Goal: Transaction & Acquisition: Book appointment/travel/reservation

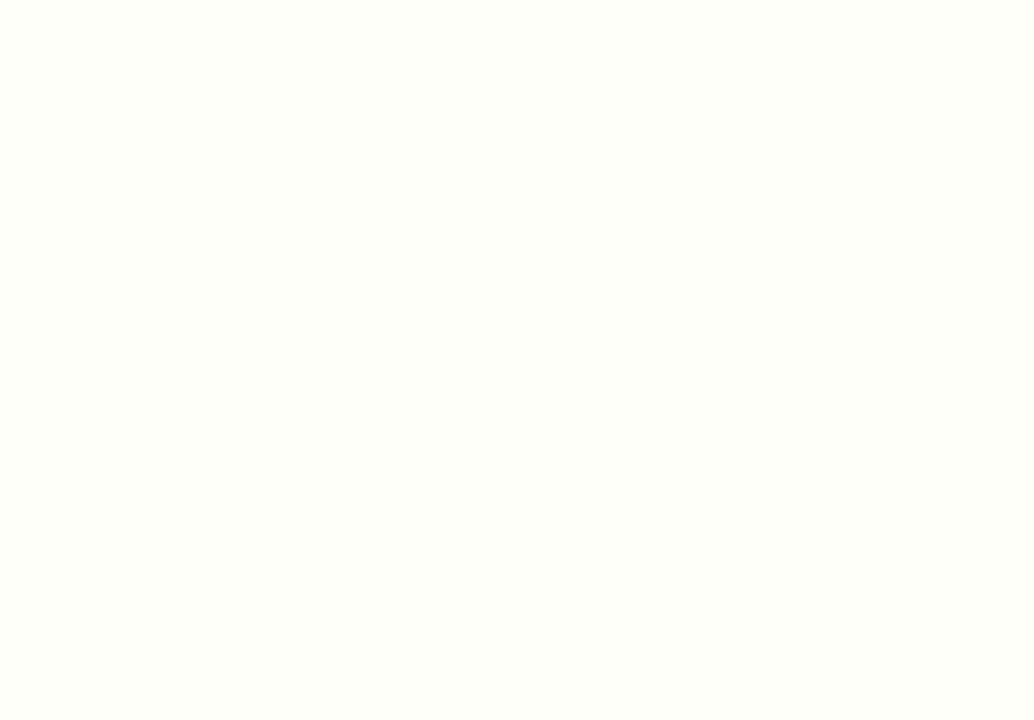
click at [224, 517] on body "*{ pointer-events: fill; } Tickets & Events Now On Sale Broadway At The Bass pr…" at bounding box center [517, 360] width 1034 height 720
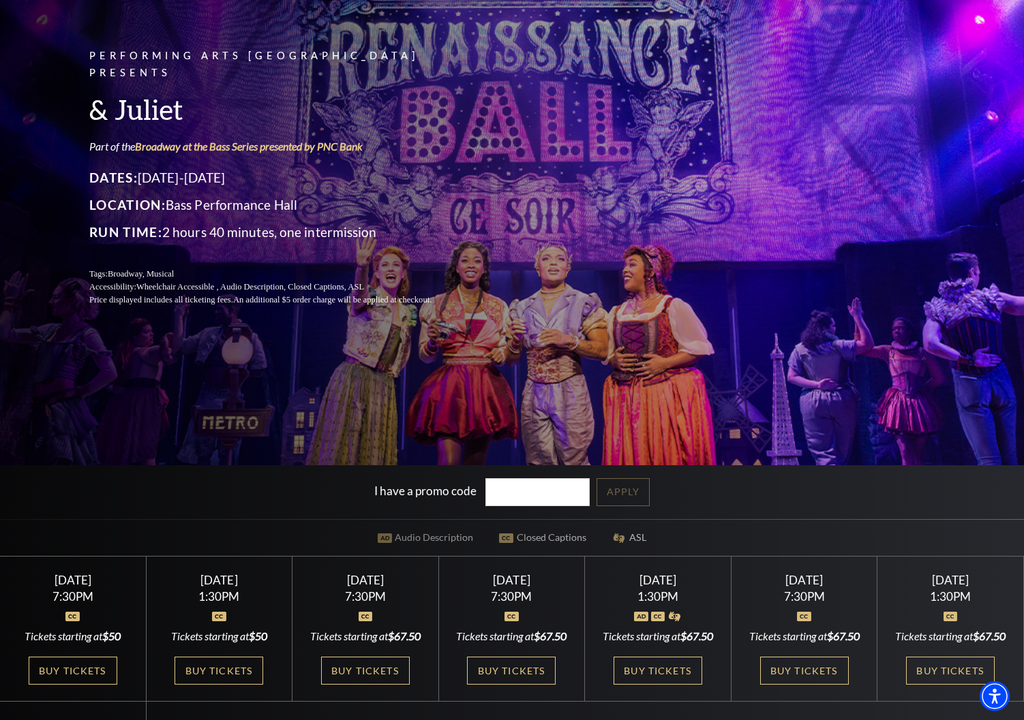
scroll to position [105, 0]
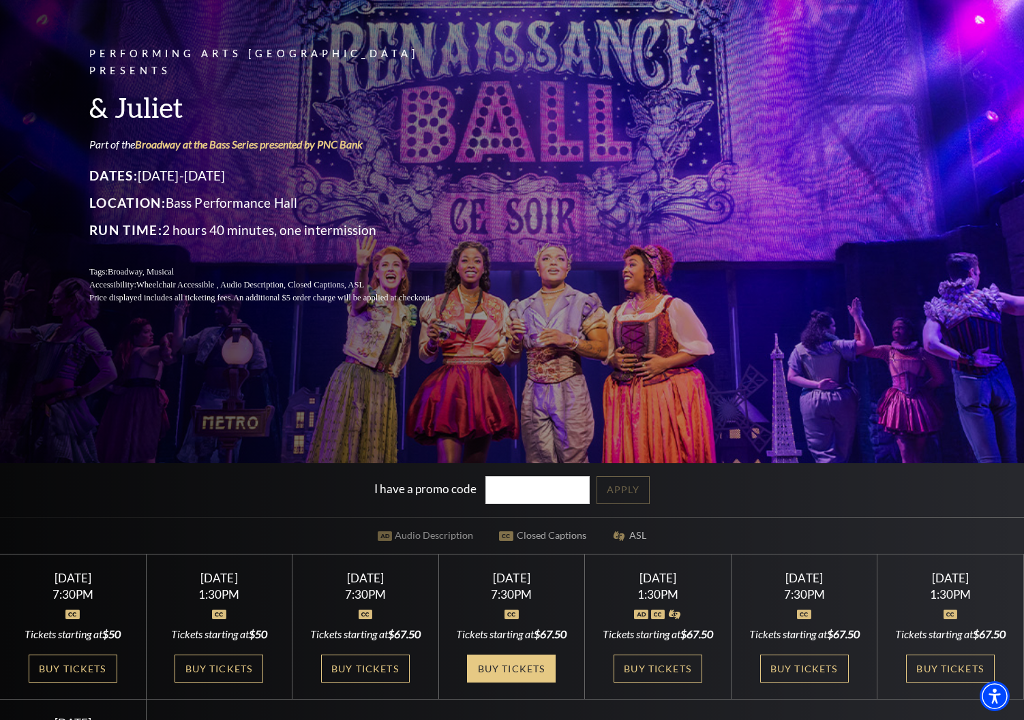
click at [512, 683] on link "Buy Tickets" at bounding box center [511, 669] width 89 height 28
click at [653, 683] on link "Buy Tickets" at bounding box center [657, 669] width 89 height 28
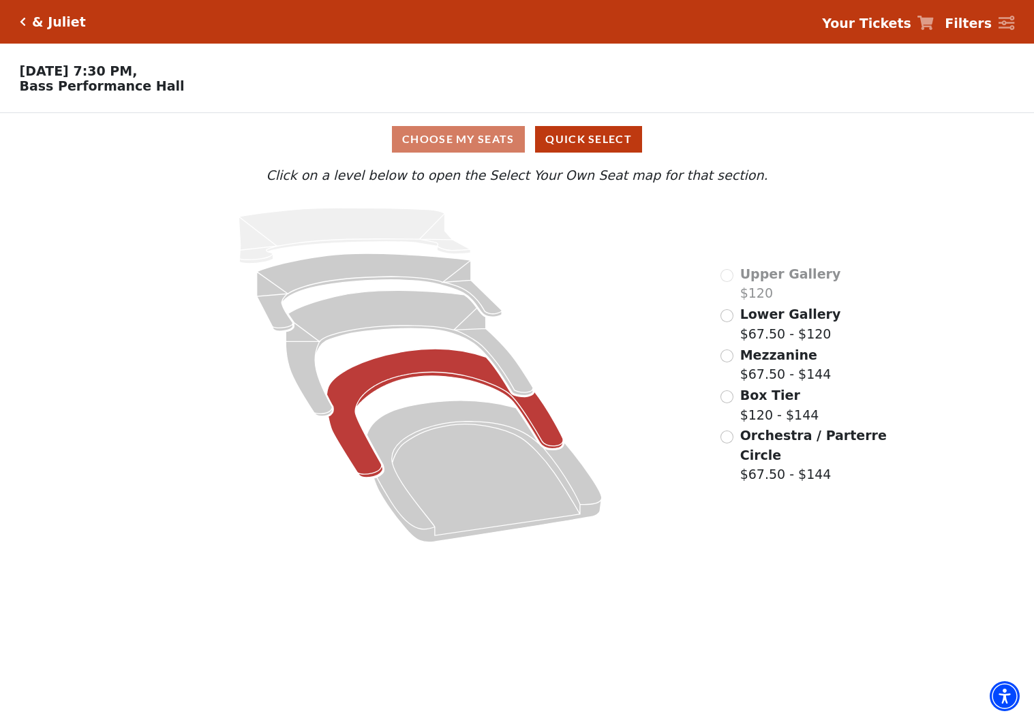
click at [416, 369] on icon at bounding box center [444, 413] width 236 height 129
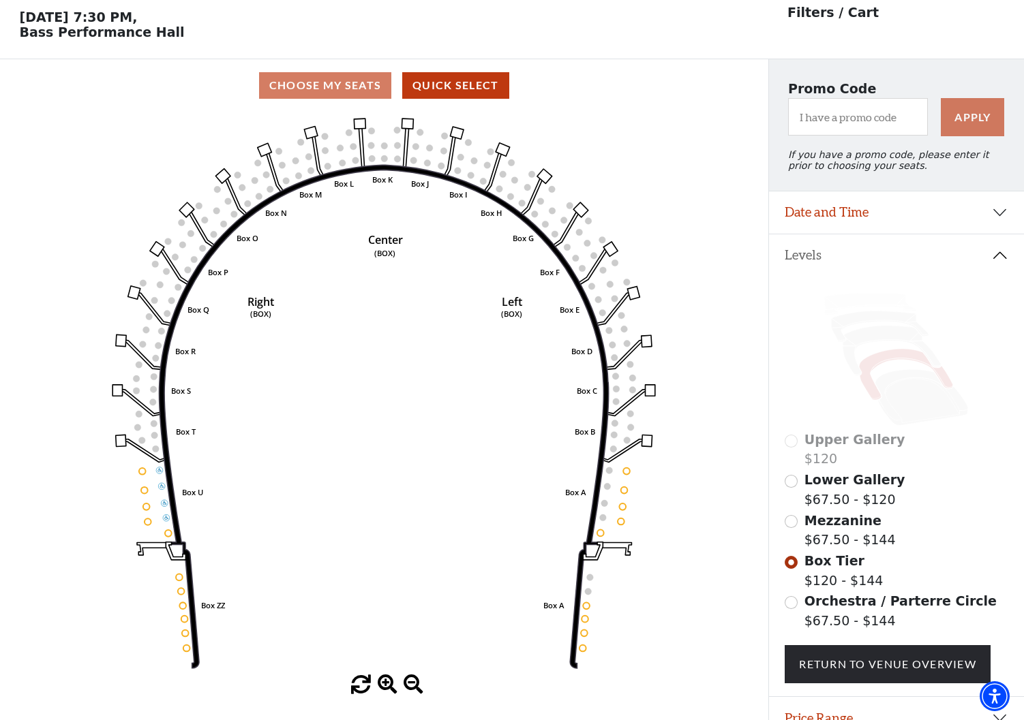
scroll to position [63, 0]
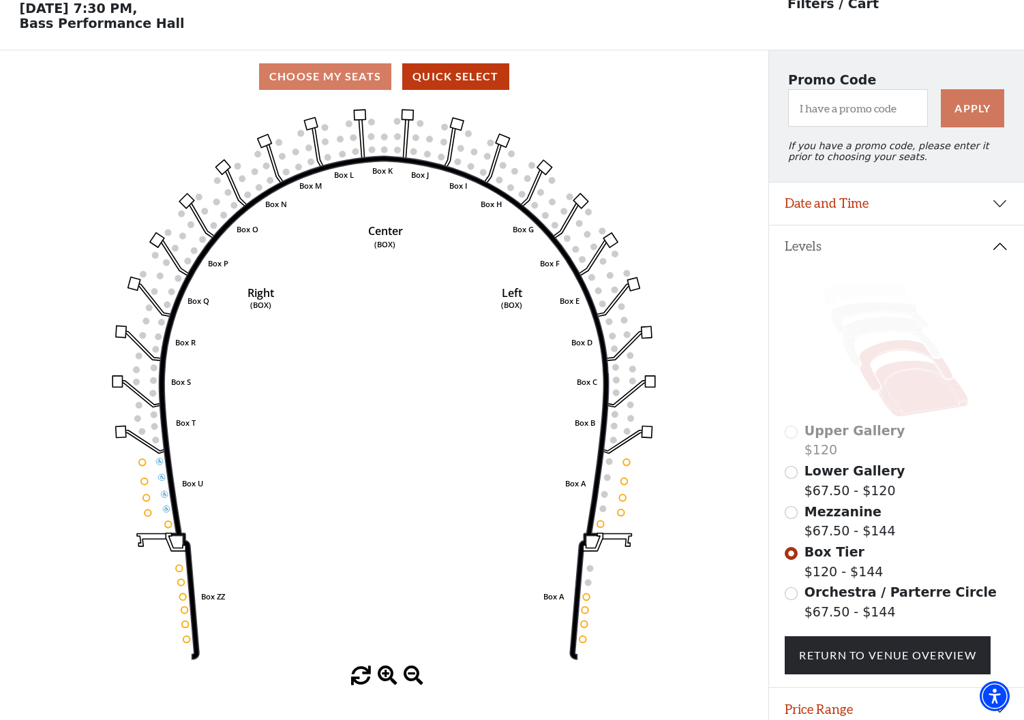
click at [913, 369] on icon at bounding box center [921, 389] width 93 height 56
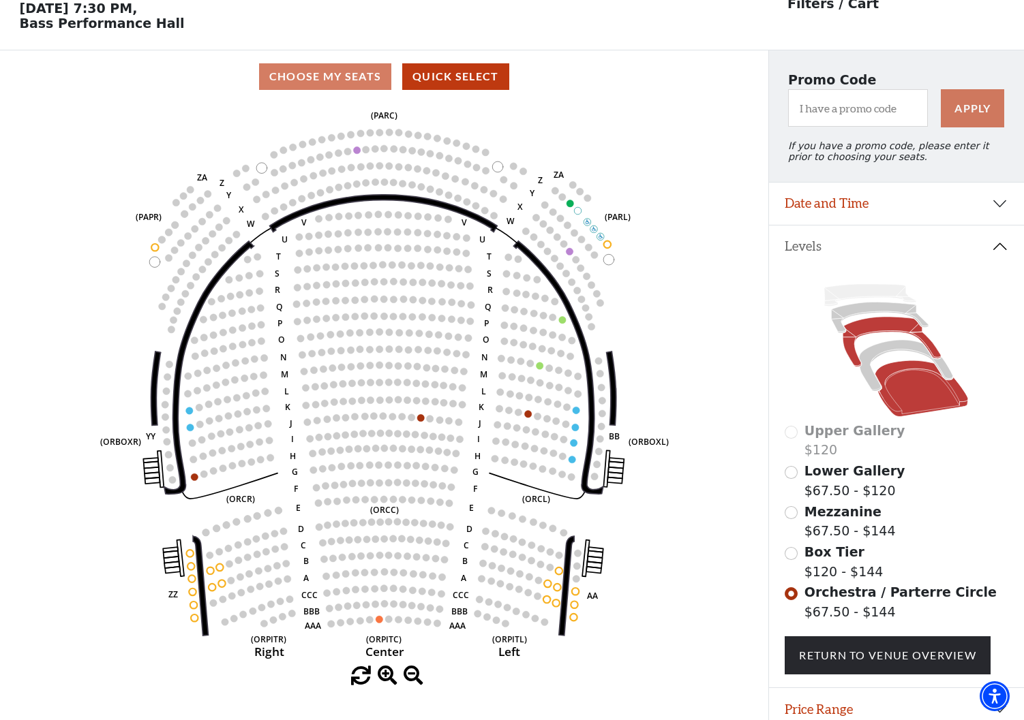
click at [872, 329] on icon at bounding box center [892, 342] width 98 height 50
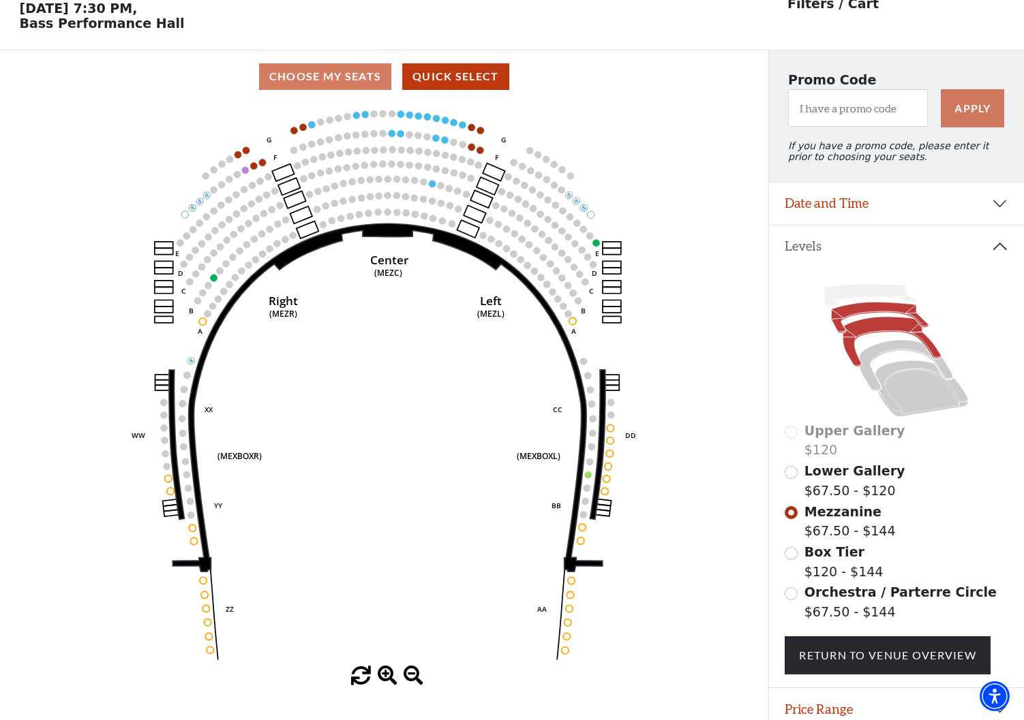
click at [893, 313] on icon at bounding box center [879, 318] width 97 height 31
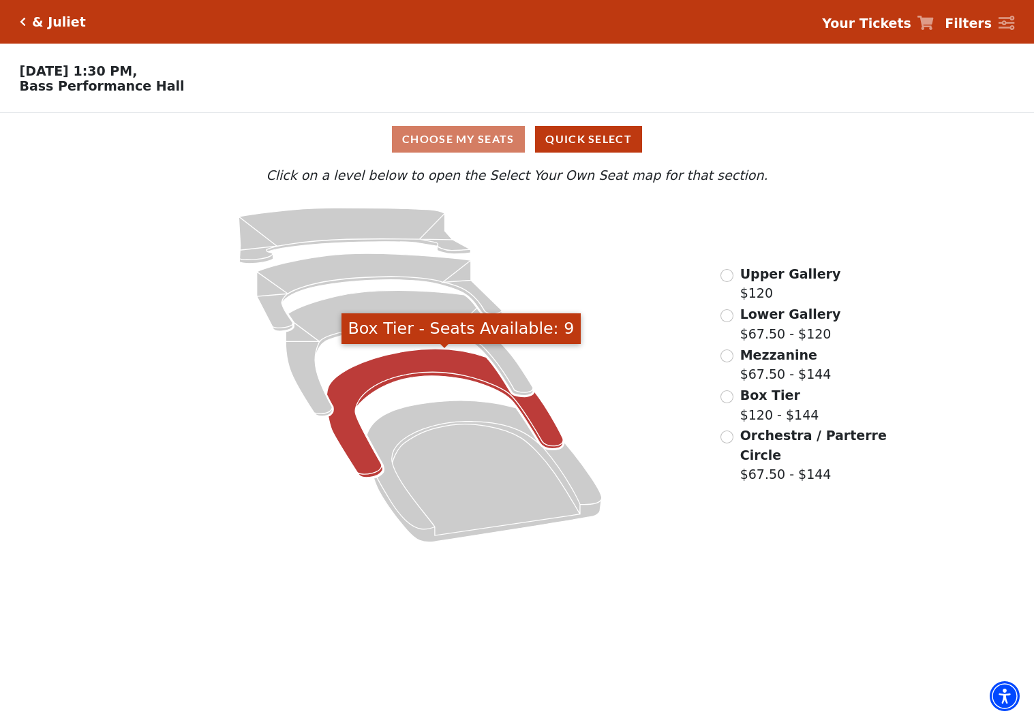
click at [446, 369] on icon "Box Tier - Seats Available: 9" at bounding box center [444, 413] width 236 height 129
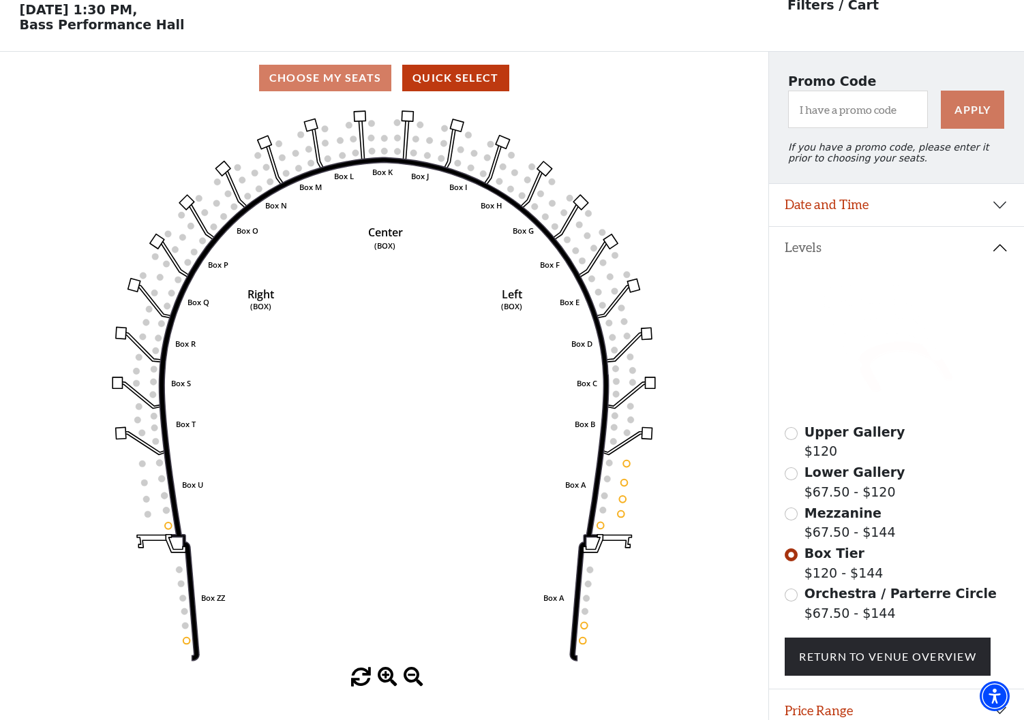
scroll to position [63, 0]
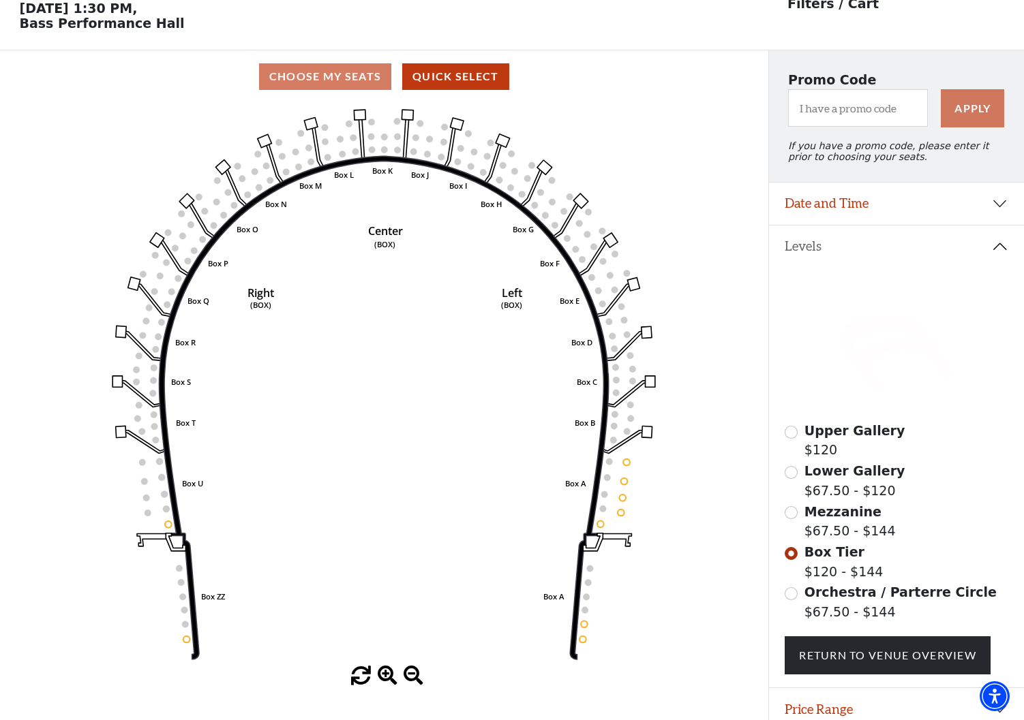
click at [869, 329] on icon at bounding box center [892, 342] width 98 height 50
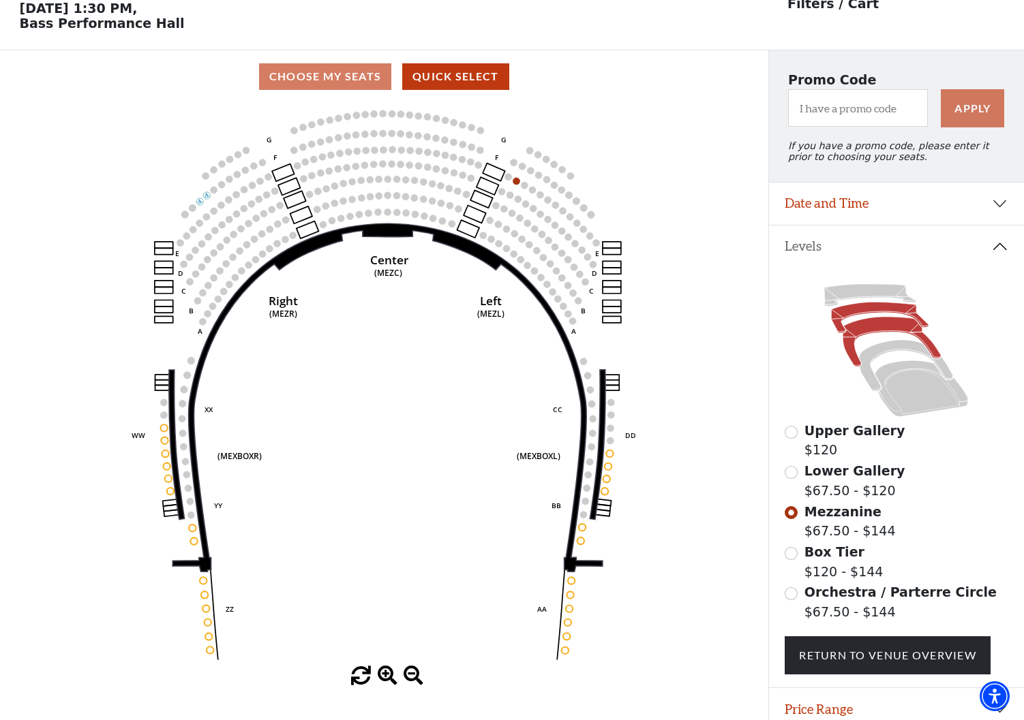
click at [856, 312] on icon at bounding box center [879, 318] width 97 height 31
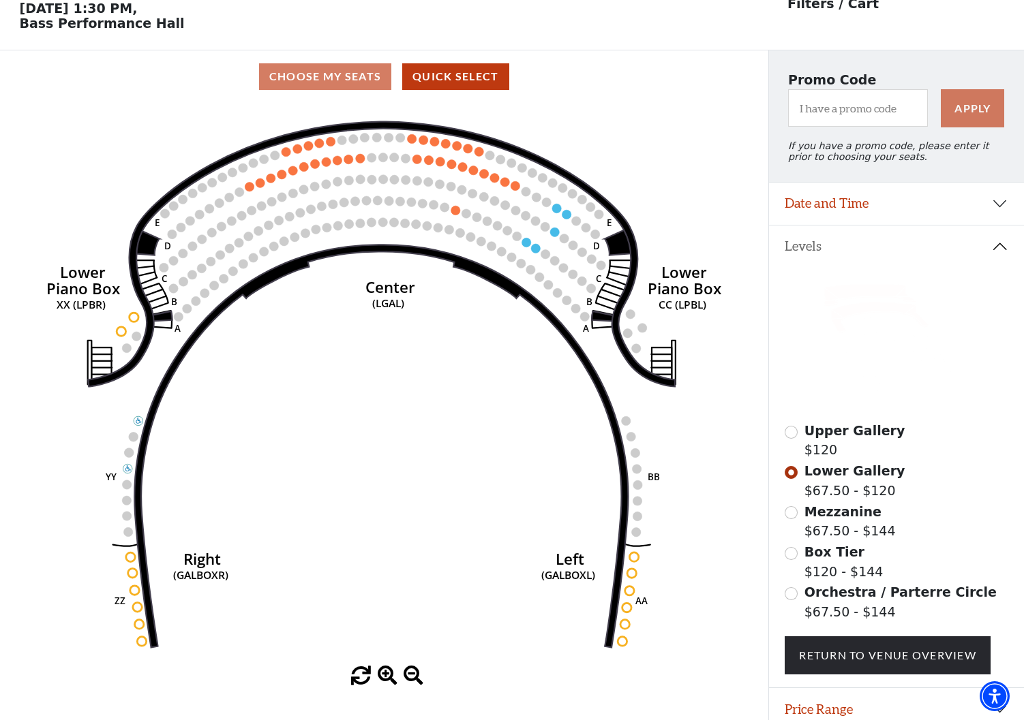
click at [846, 294] on icon at bounding box center [870, 295] width 92 height 22
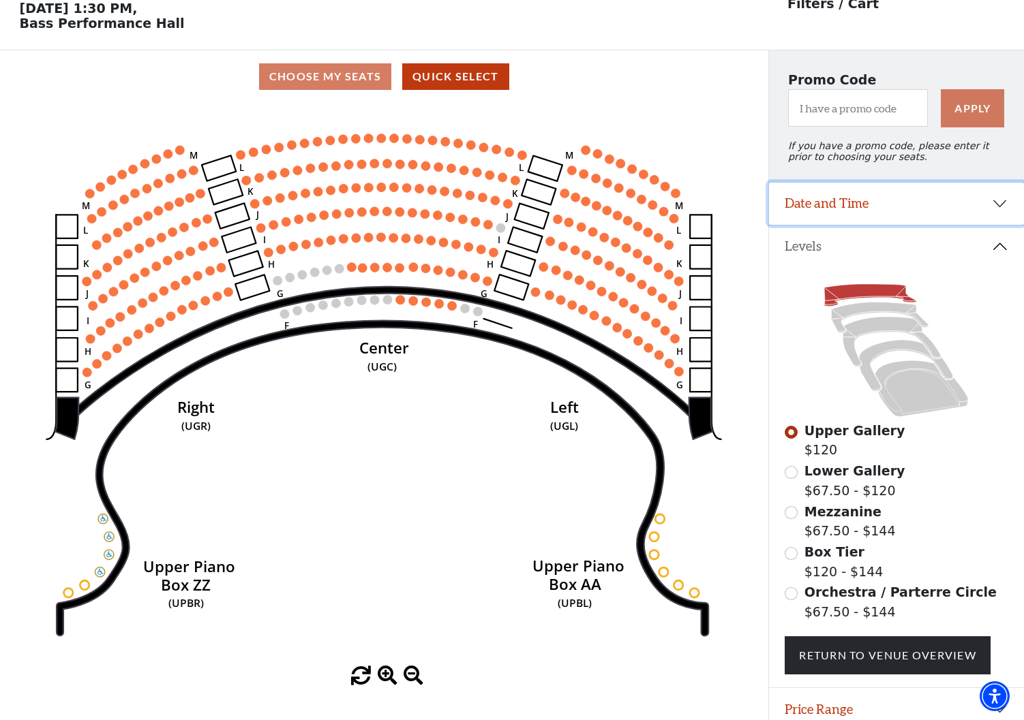
click at [1001, 202] on button "Date and Time" at bounding box center [897, 204] width 256 height 42
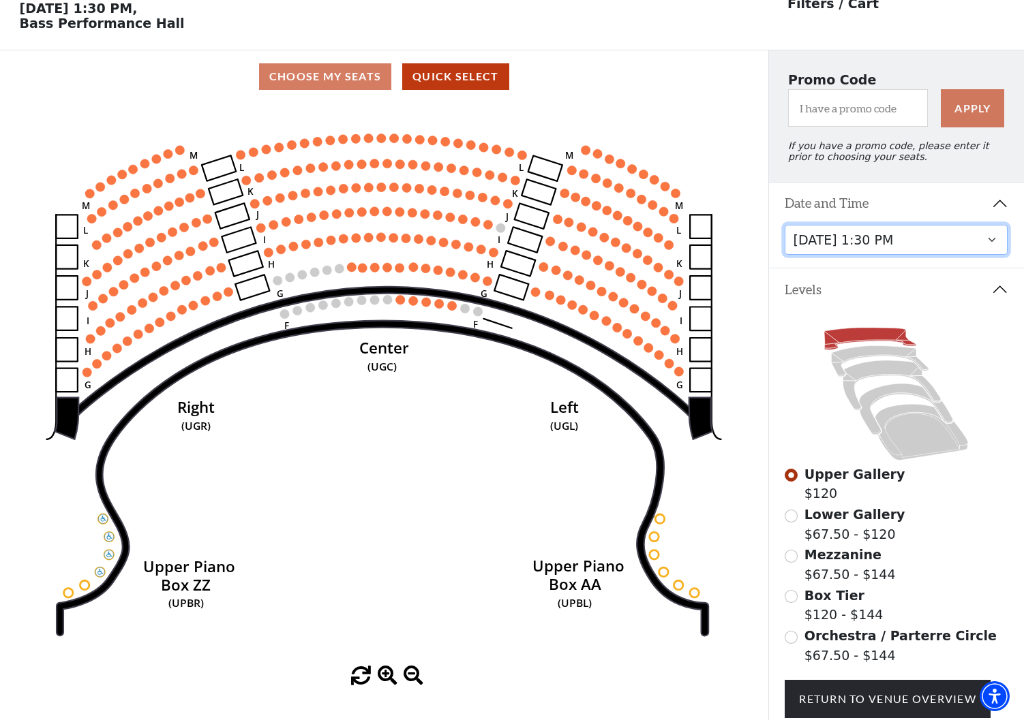
click at [996, 241] on select "Thursday, November 13 at 1:30 PM Wednesday, November 12 at 7:30 PM Thursday, No…" at bounding box center [895, 240] width 223 height 31
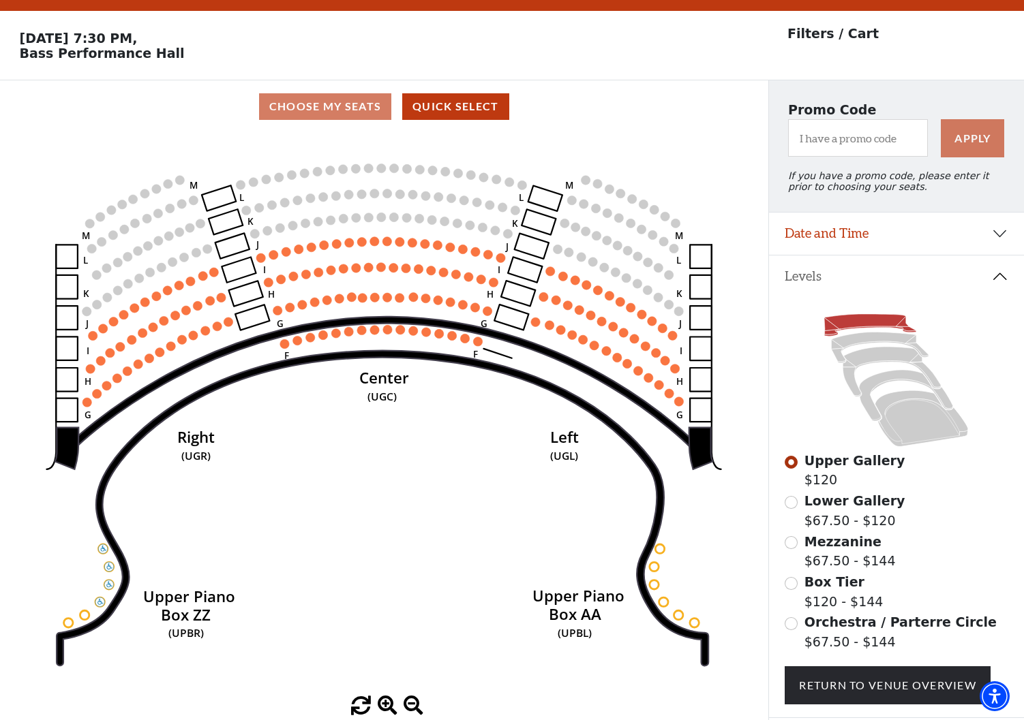
scroll to position [63, 0]
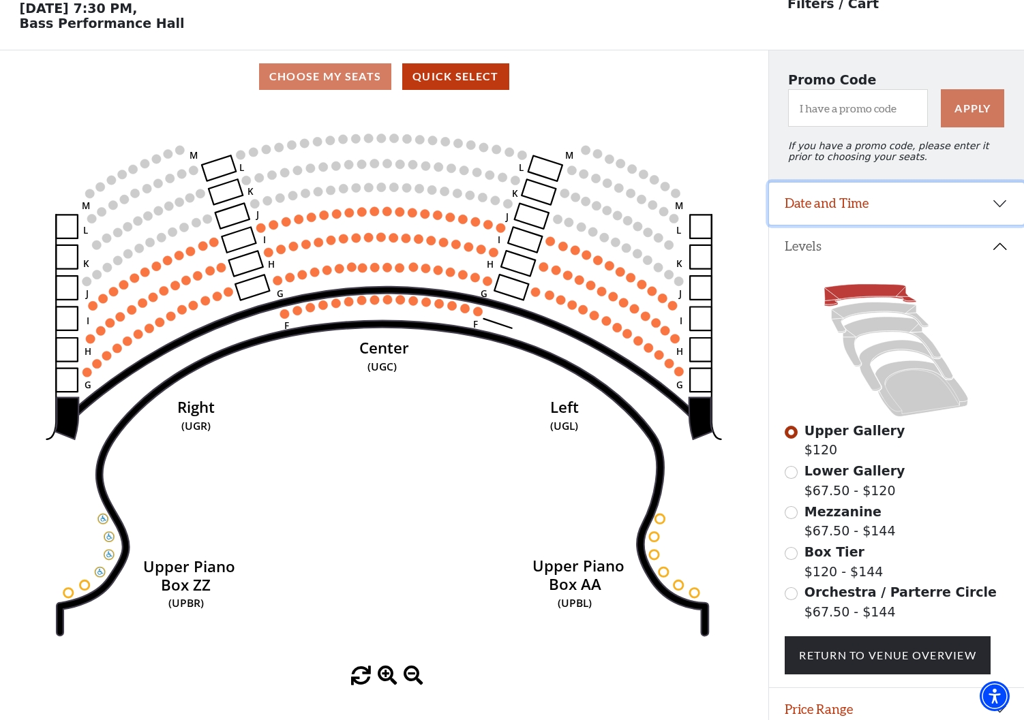
click at [1001, 202] on button "Date and Time" at bounding box center [897, 204] width 256 height 42
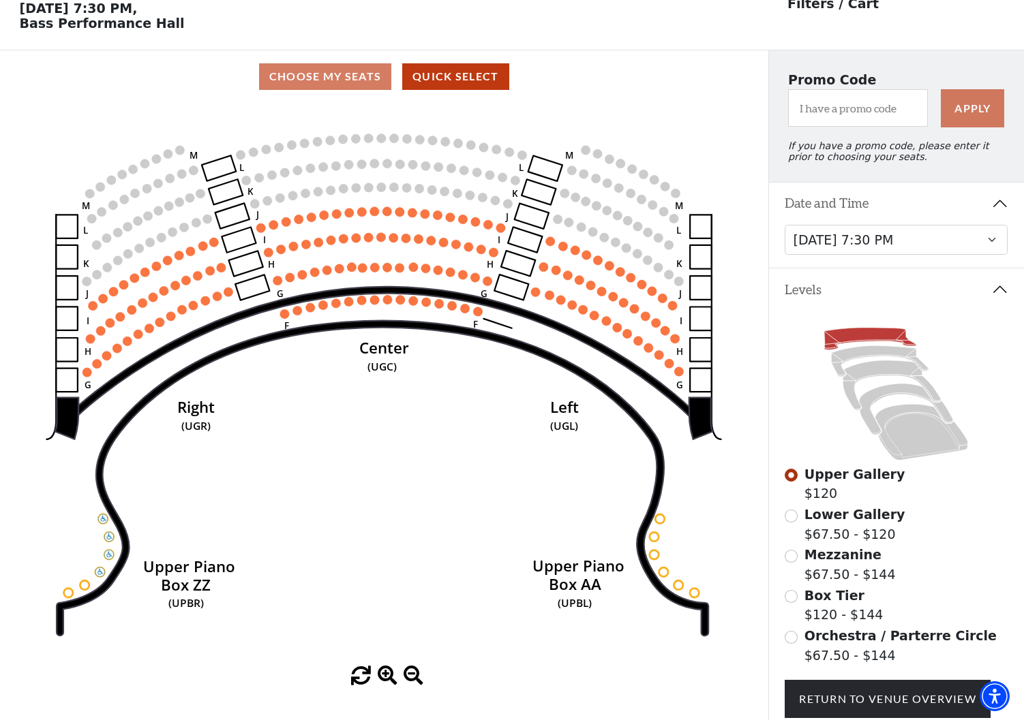
click at [1001, 202] on button "Date and Time" at bounding box center [897, 204] width 256 height 42
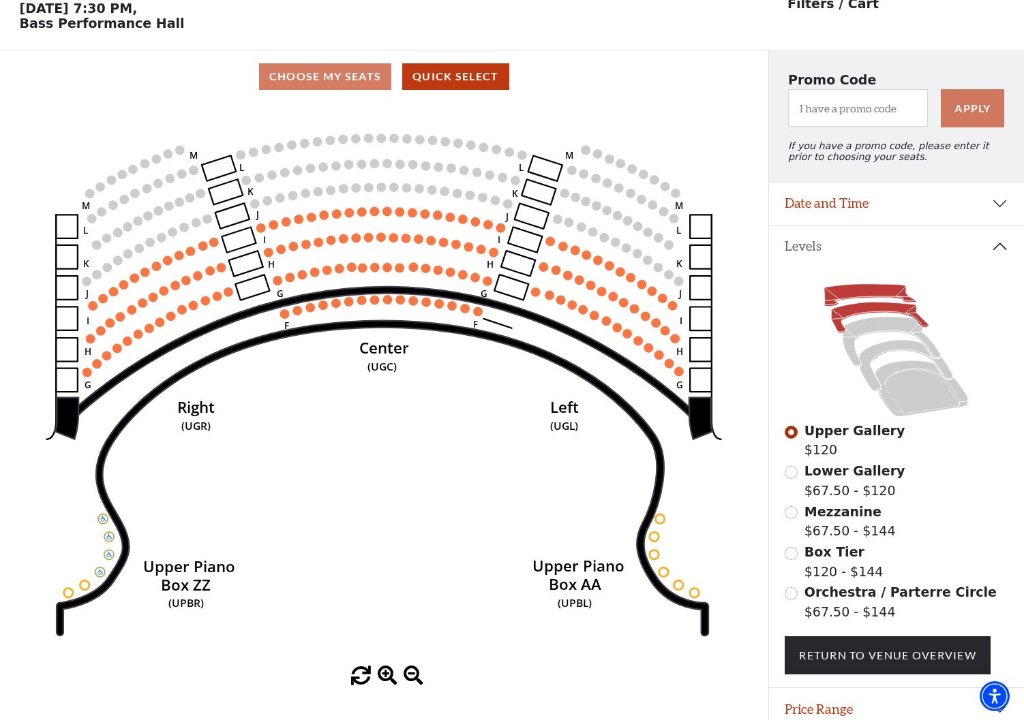
click at [876, 312] on icon at bounding box center [879, 318] width 97 height 31
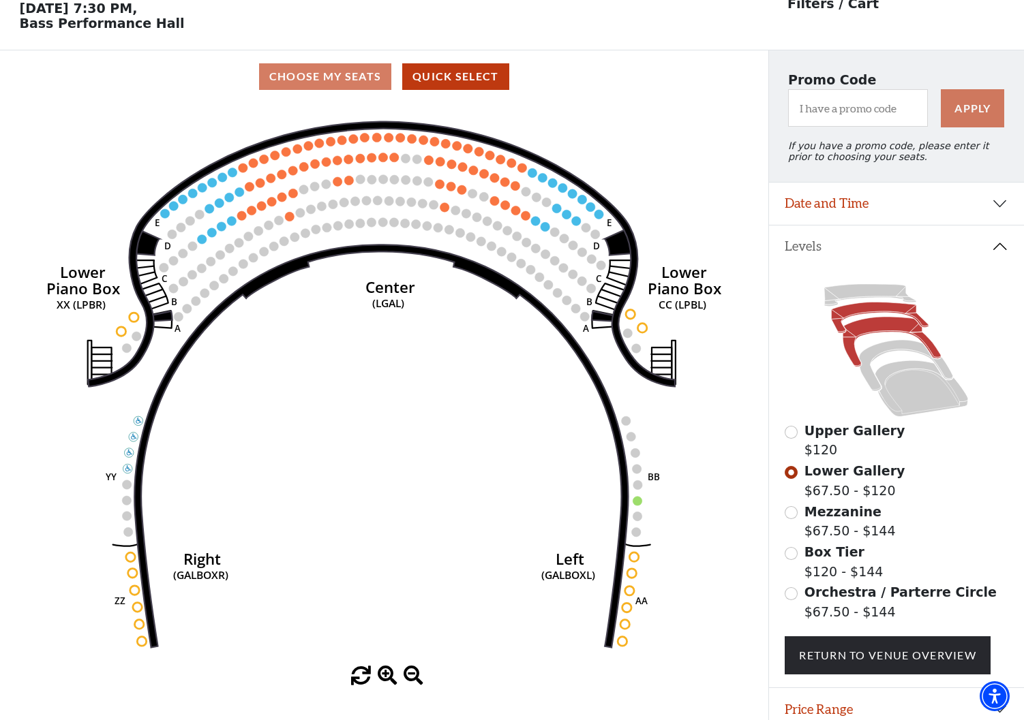
click at [876, 324] on icon at bounding box center [892, 342] width 98 height 50
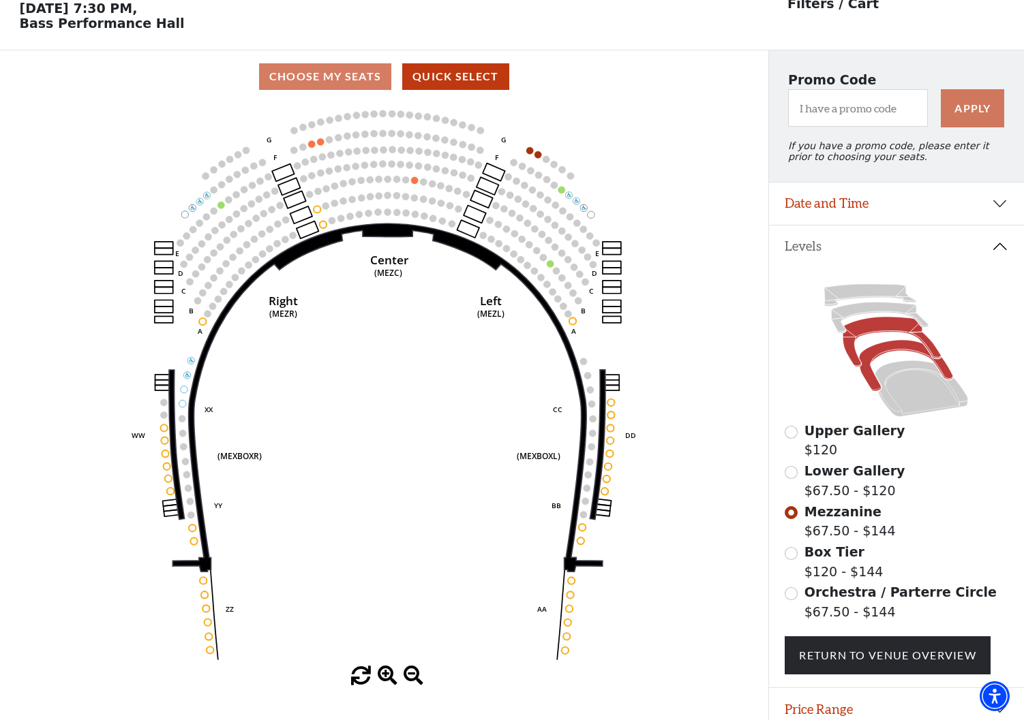
click at [881, 350] on icon at bounding box center [905, 365] width 93 height 51
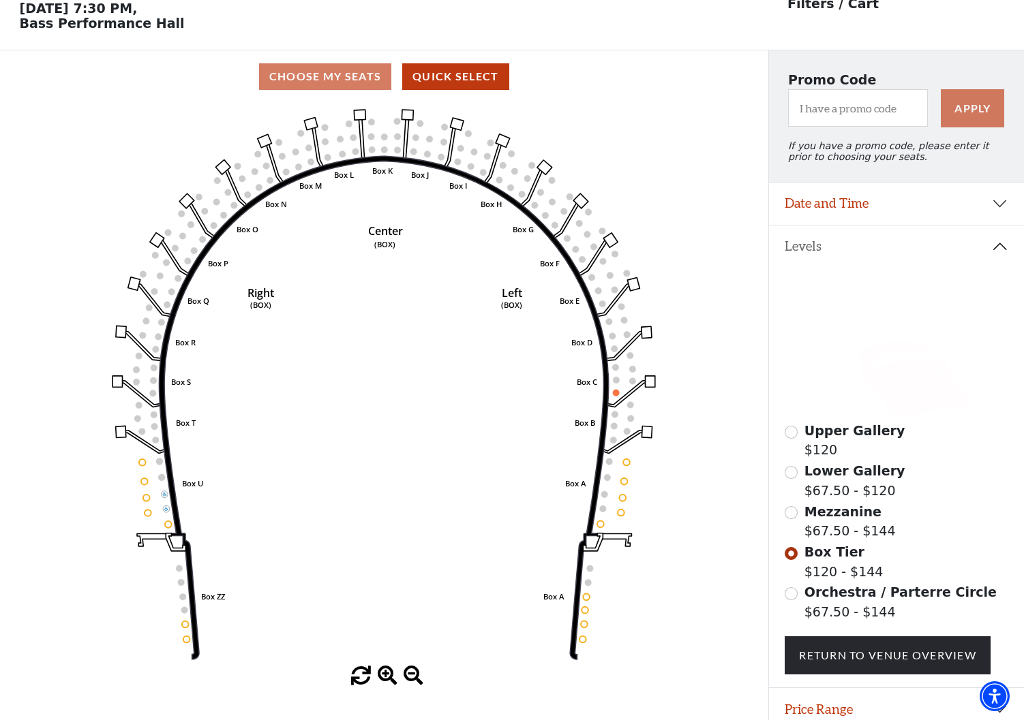
click at [894, 384] on icon at bounding box center [921, 389] width 93 height 56
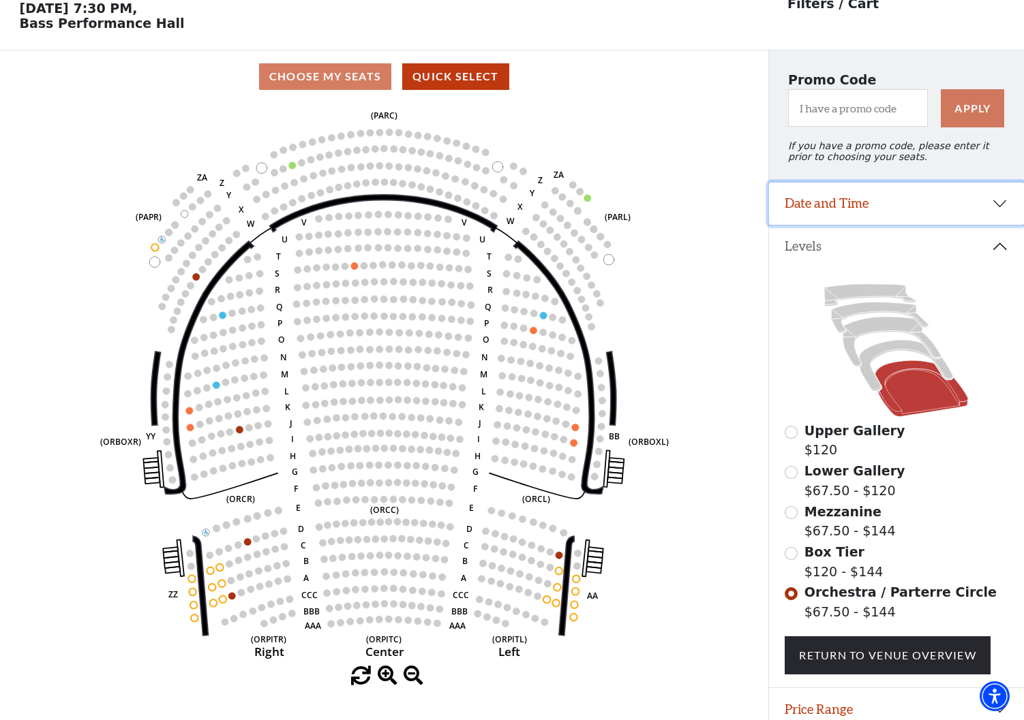
click at [998, 205] on button "Date and Time" at bounding box center [897, 204] width 256 height 42
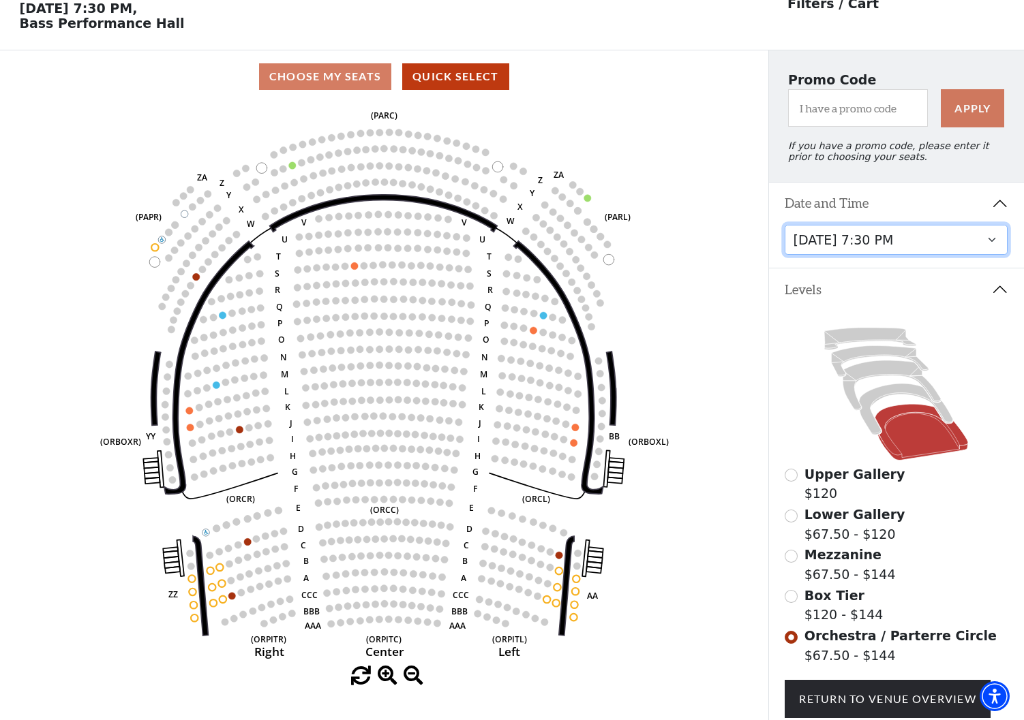
click at [992, 243] on select "Thursday, November 13 at 1:30 PM Wednesday, November 12 at 7:30 PM Thursday, No…" at bounding box center [895, 240] width 223 height 31
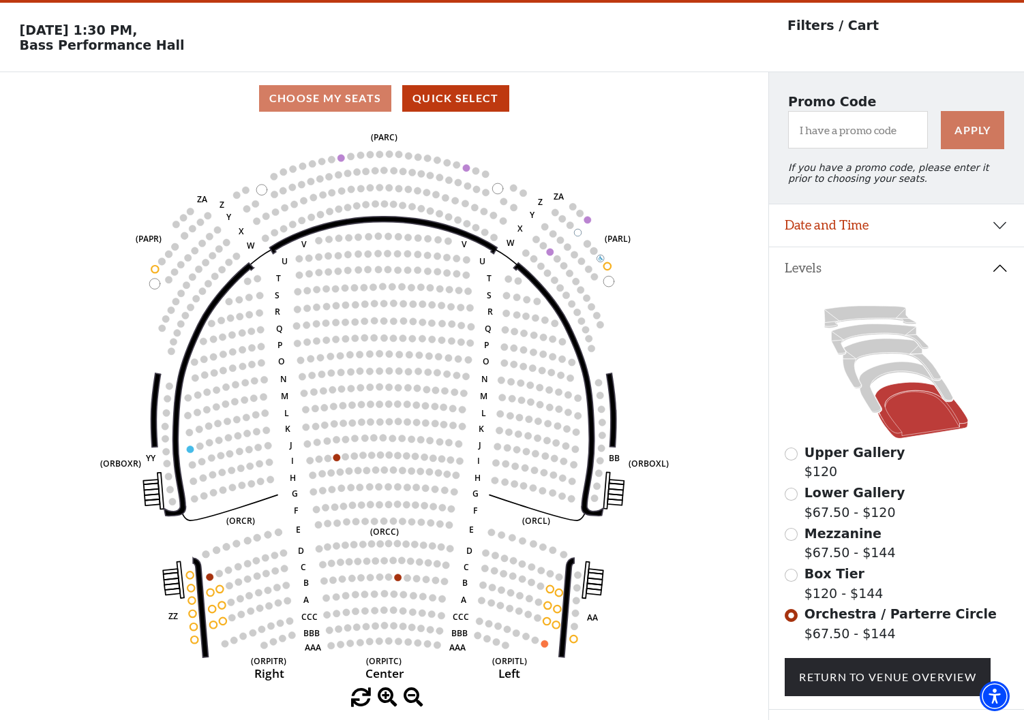
scroll to position [63, 0]
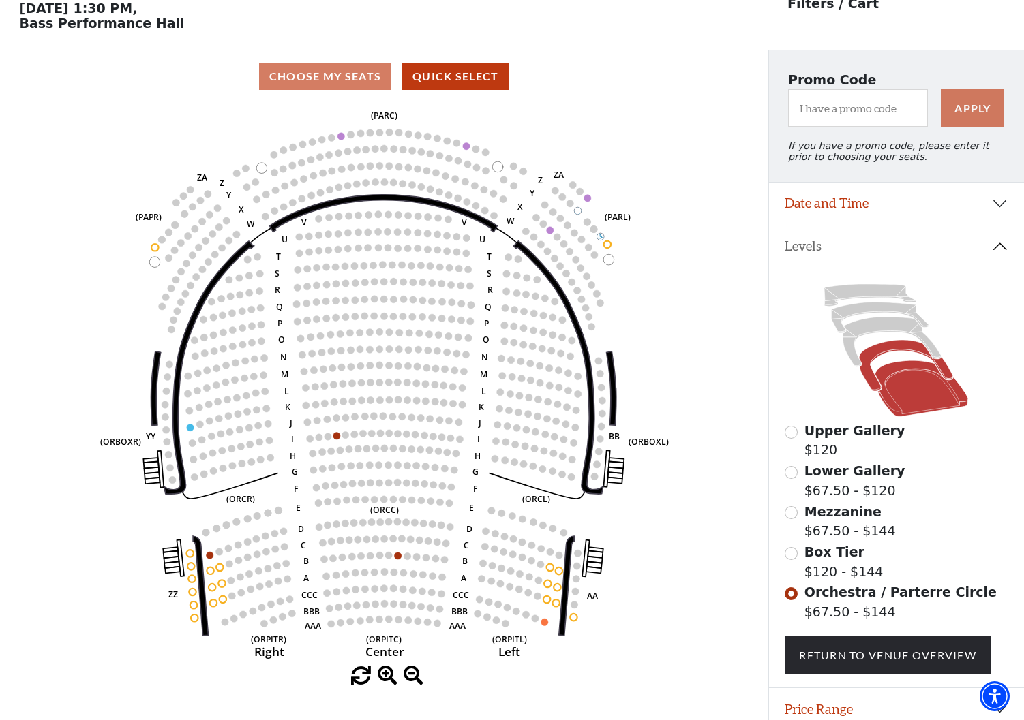
click at [877, 348] on icon at bounding box center [905, 365] width 93 height 51
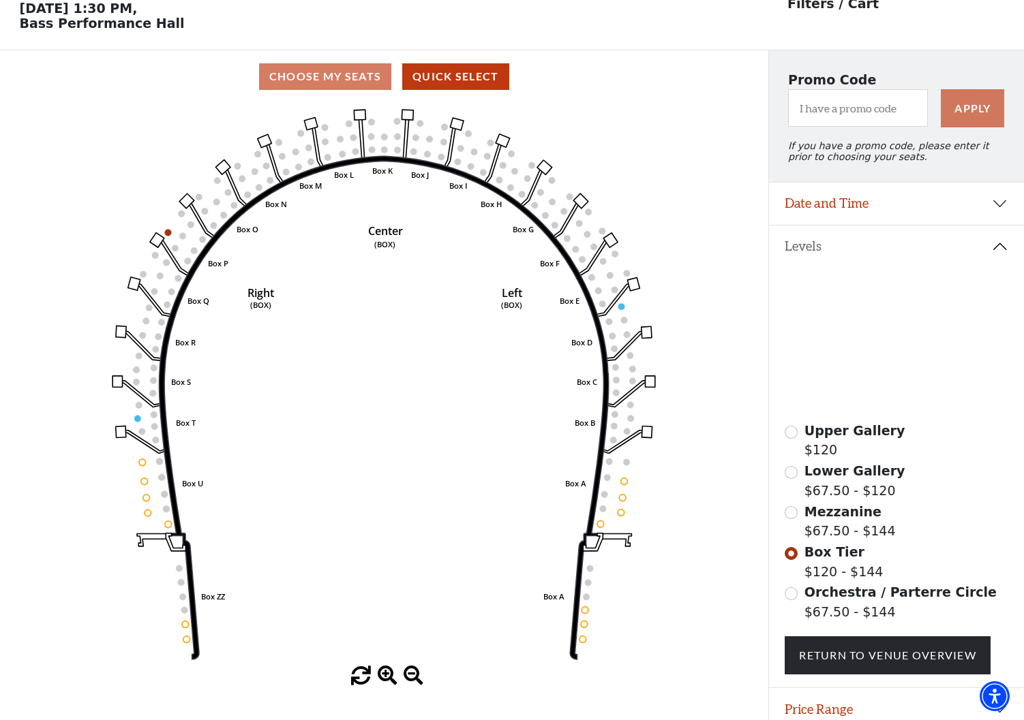
click at [875, 329] on icon at bounding box center [892, 342] width 98 height 50
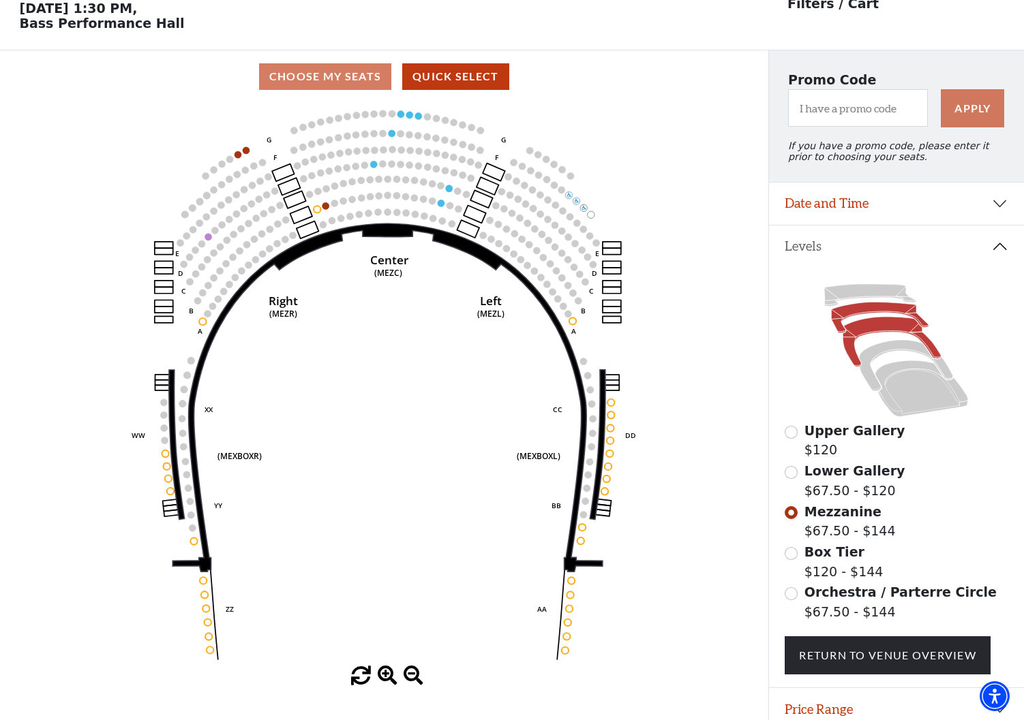
click at [875, 312] on icon at bounding box center [879, 318] width 97 height 31
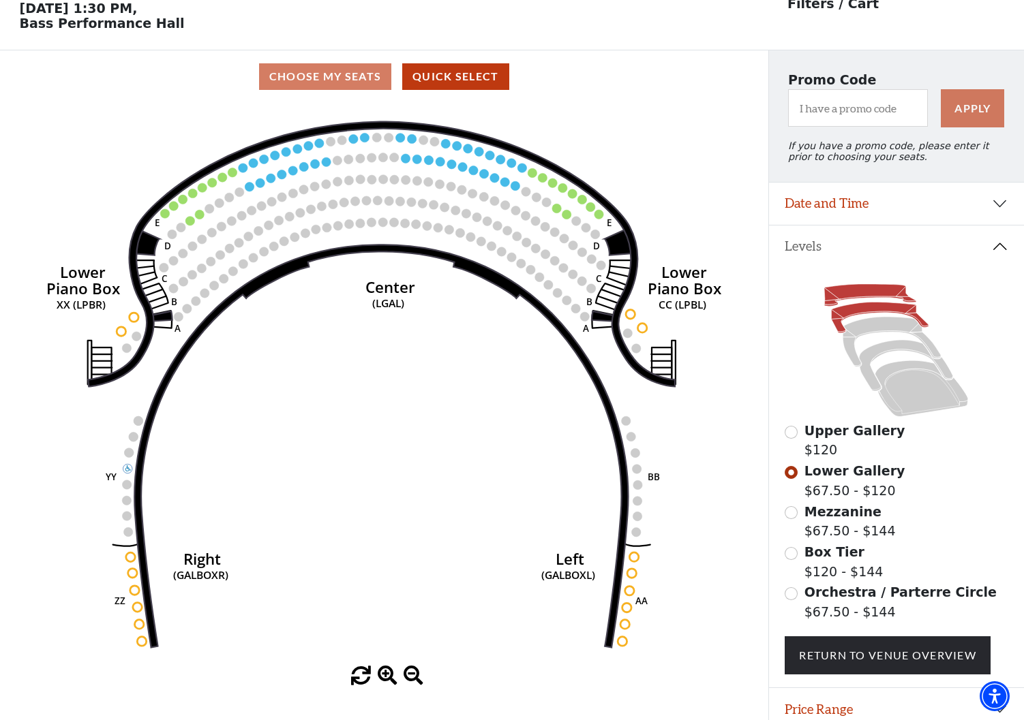
click at [868, 293] on icon at bounding box center [870, 295] width 92 height 22
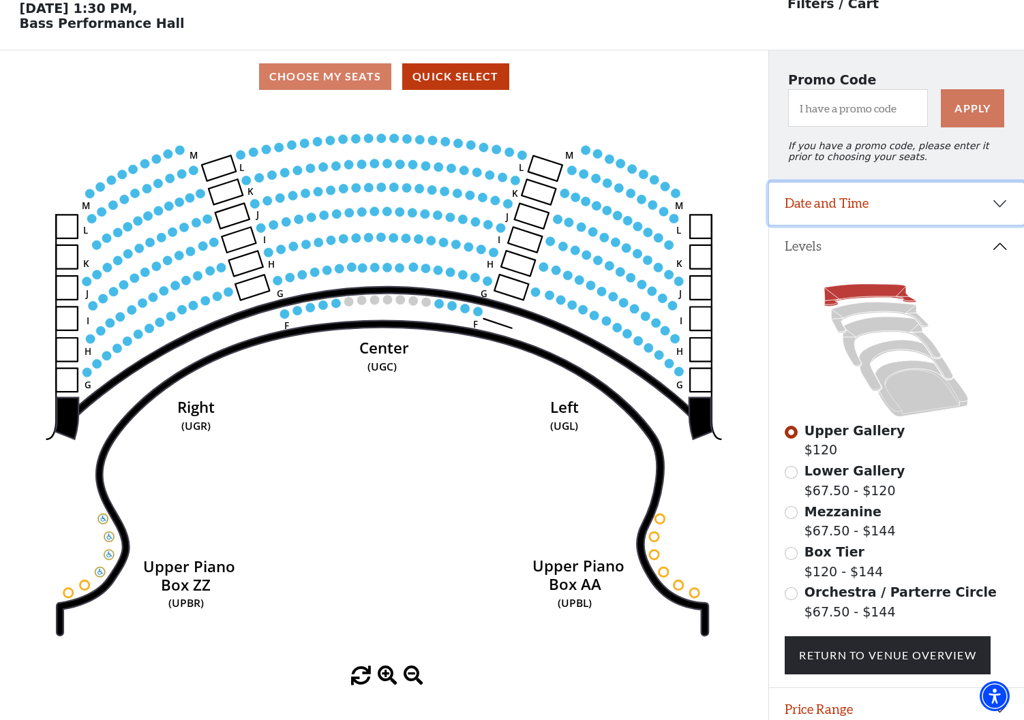
click at [998, 205] on button "Date and Time" at bounding box center [897, 204] width 256 height 42
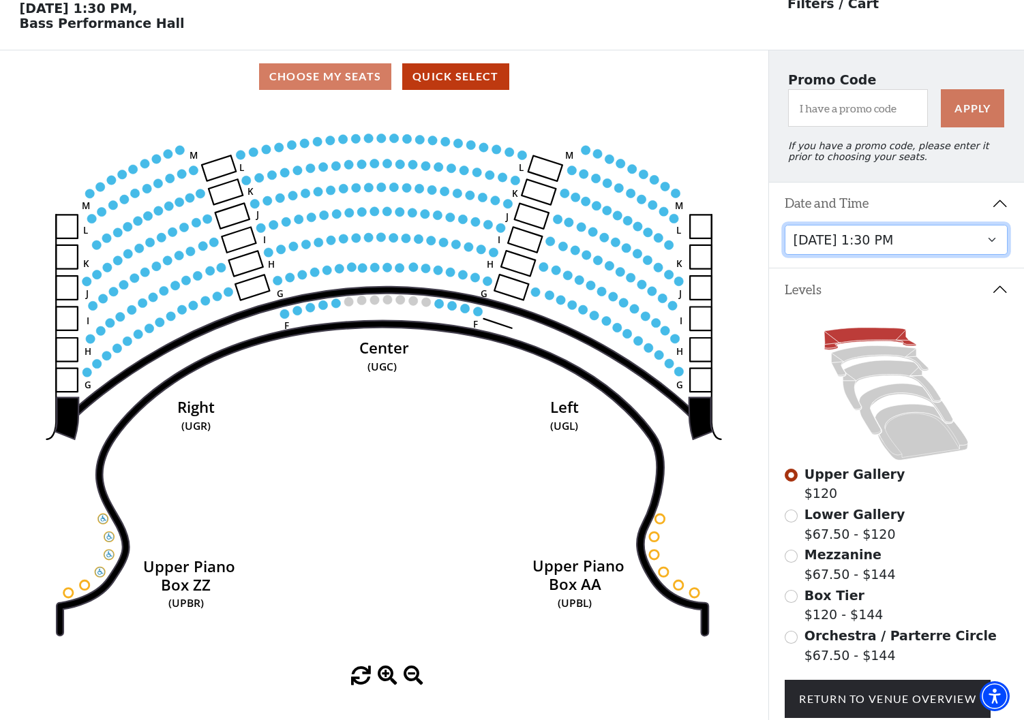
click at [994, 234] on select "Thursday, November 13 at 1:30 PM Wednesday, November 12 at 7:30 PM Thursday, No…" at bounding box center [895, 240] width 223 height 31
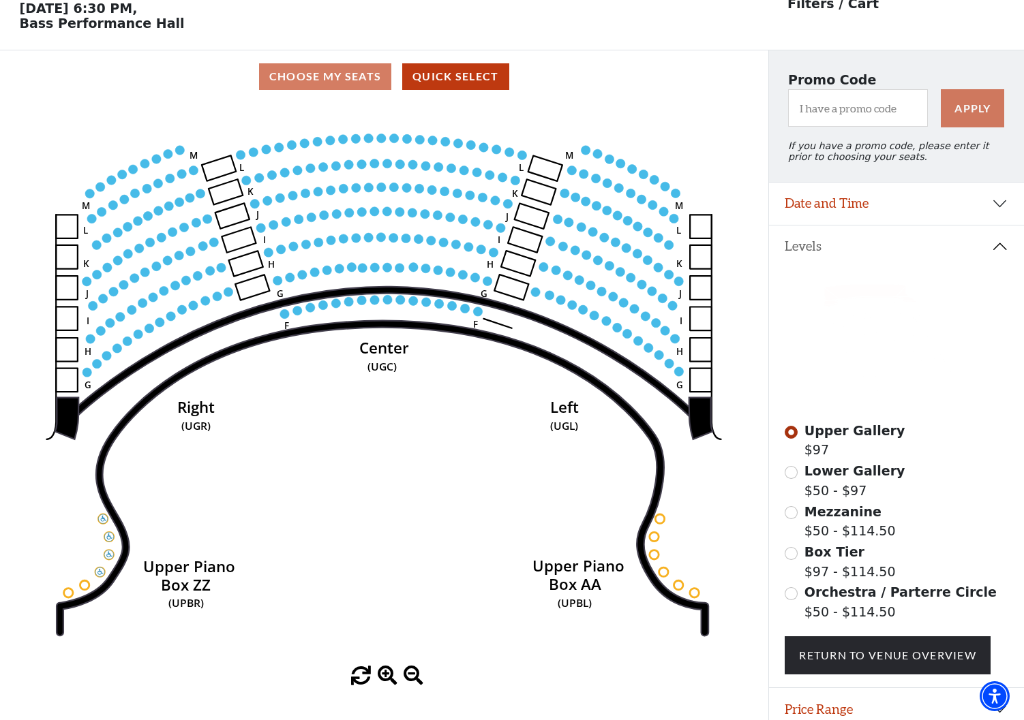
scroll to position [63, 0]
click at [896, 307] on icon at bounding box center [879, 318] width 97 height 31
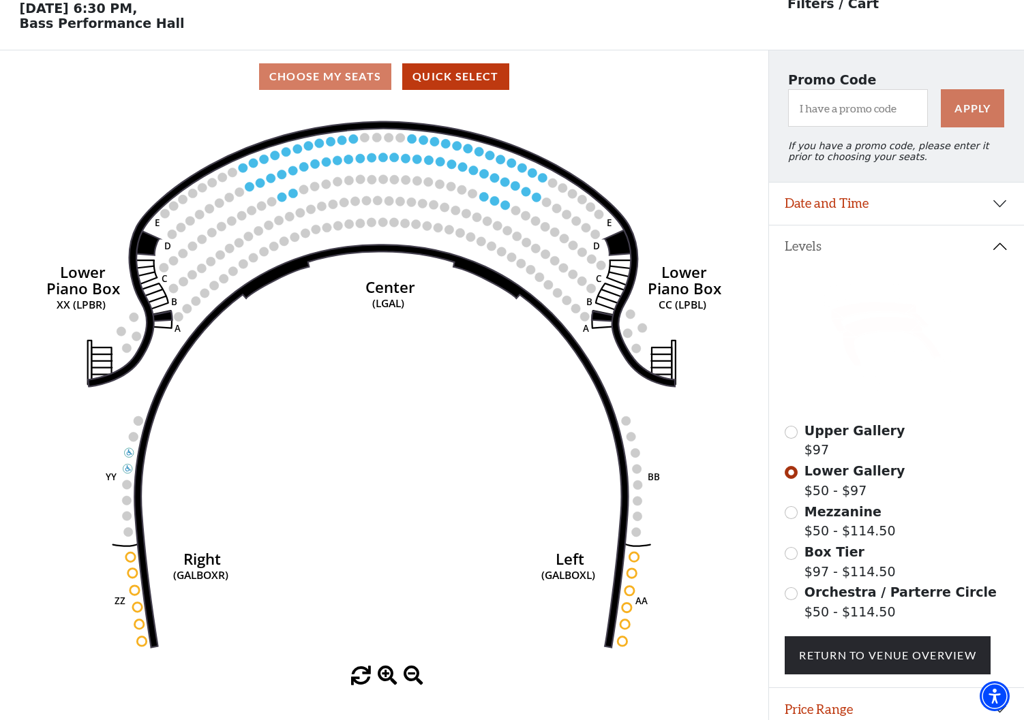
click at [889, 324] on icon at bounding box center [892, 342] width 98 height 50
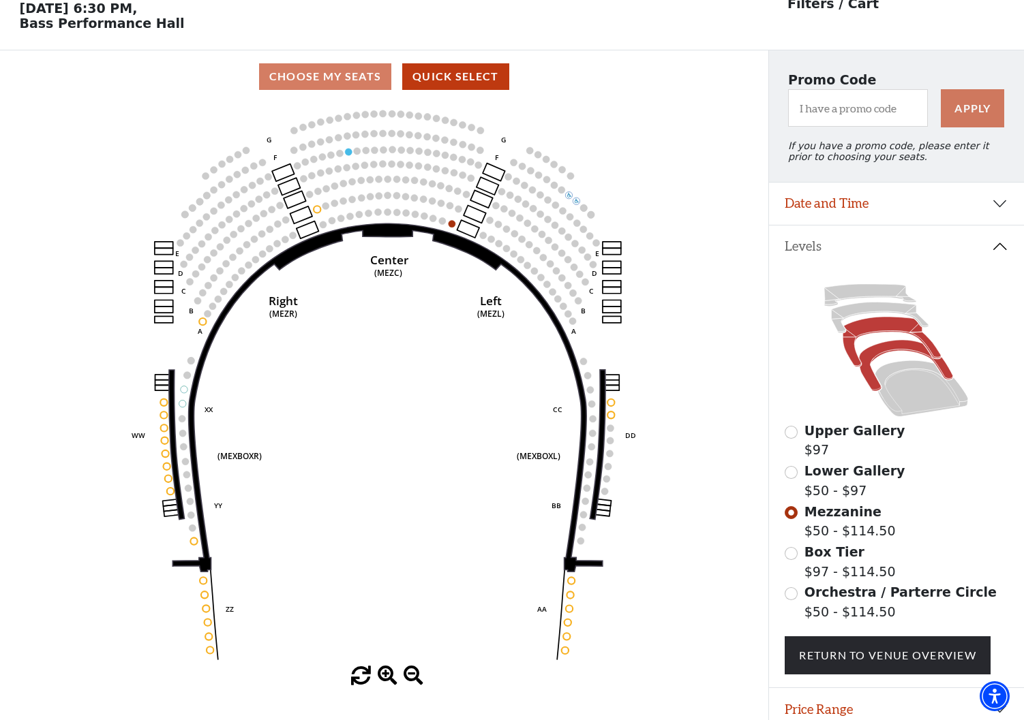
click at [881, 349] on icon at bounding box center [905, 365] width 93 height 51
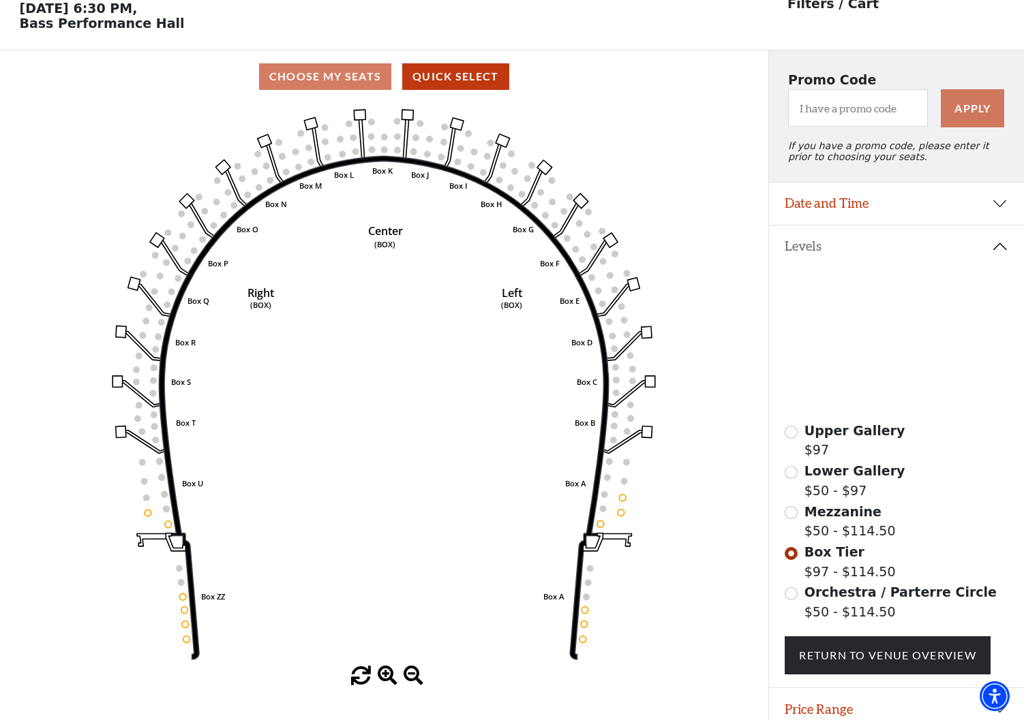
click at [898, 373] on icon at bounding box center [921, 389] width 93 height 56
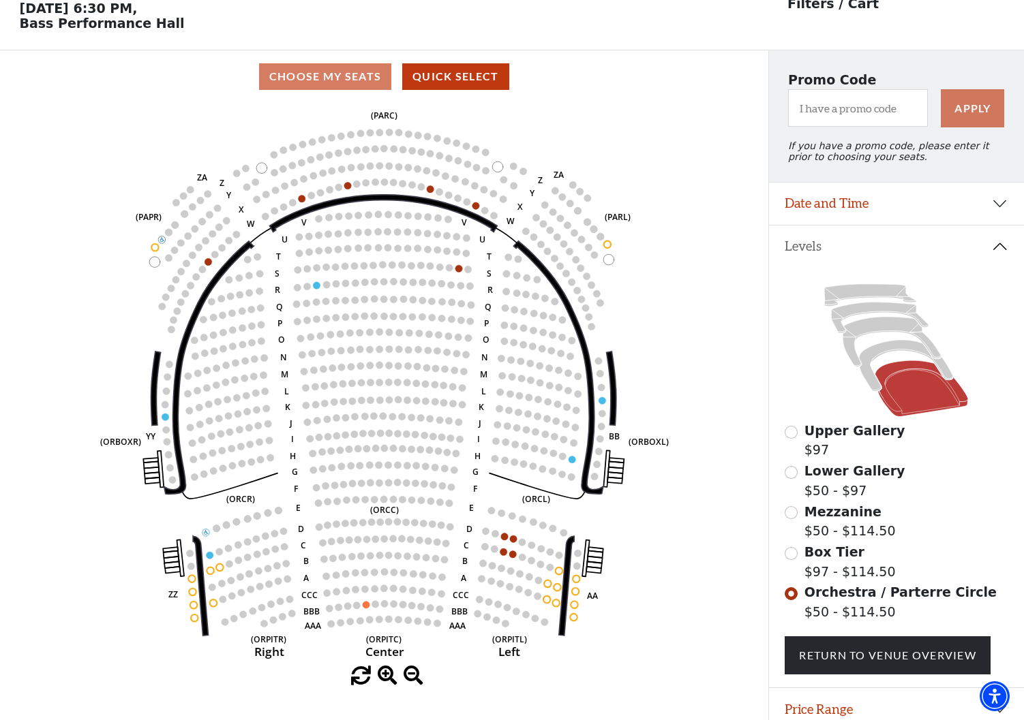
click at [874, 301] on icon at bounding box center [895, 350] width 223 height 141
click at [870, 295] on icon at bounding box center [870, 295] width 92 height 22
